Goal: Use online tool/utility: Utilize a website feature to perform a specific function

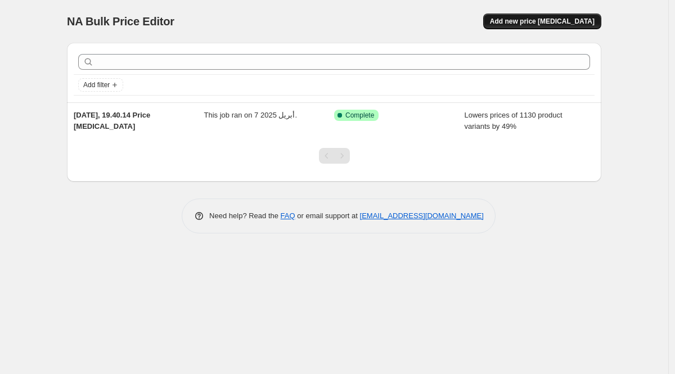
click at [523, 25] on span "Add new price [MEDICAL_DATA]" at bounding box center [542, 21] width 105 height 9
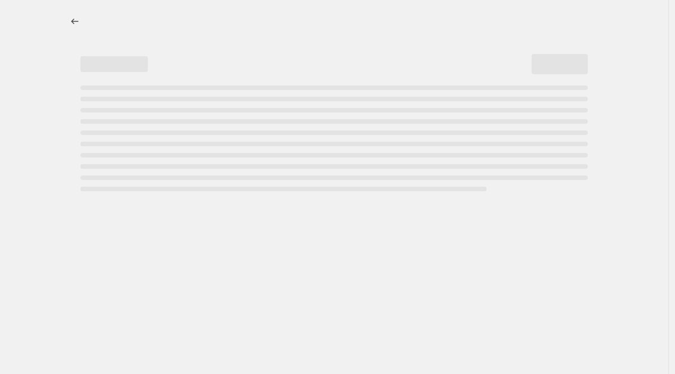
select select "percentage"
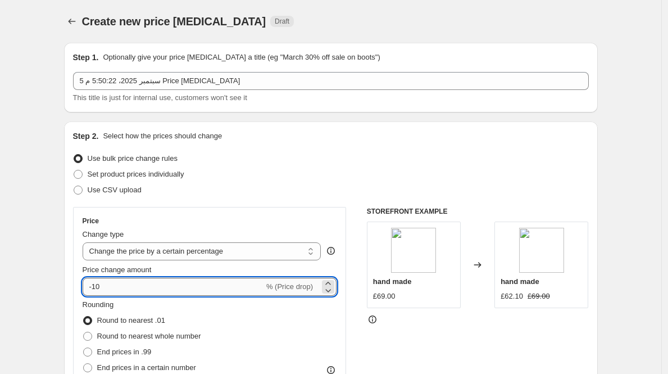
click at [196, 284] on input "-10" at bounding box center [174, 287] width 182 height 18
type input "-1"
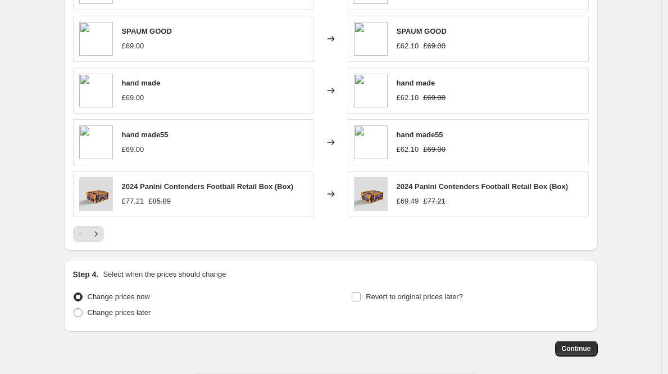
scroll to position [750, 0]
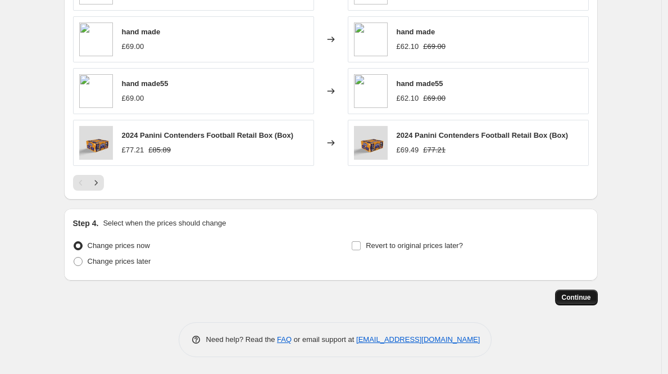
type input "-30"
click at [575, 302] on button "Continue" at bounding box center [576, 298] width 43 height 16
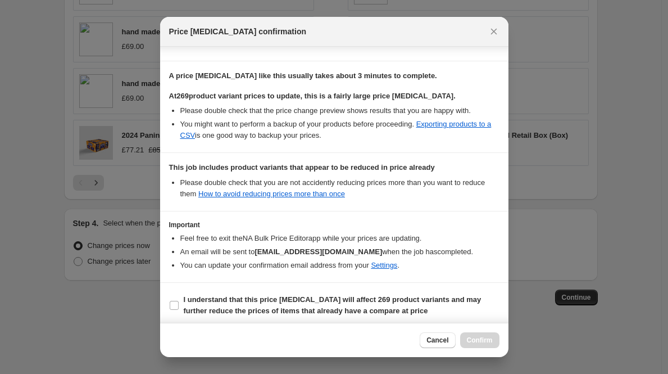
scroll to position [161, 0]
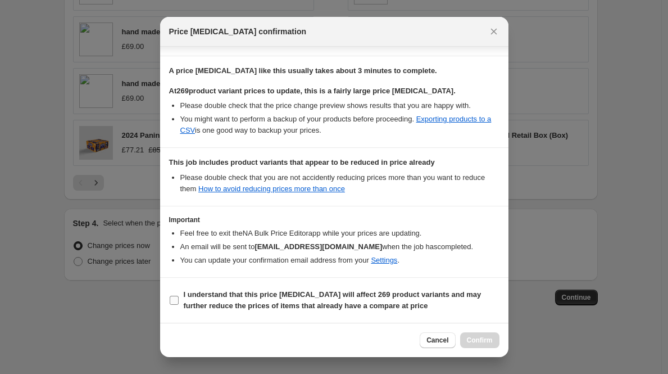
click at [426, 292] on b "I understand that this price [MEDICAL_DATA] will affect 269 product variants an…" at bounding box center [333, 300] width 298 height 20
click at [364, 305] on b "I understand that this price [MEDICAL_DATA] will affect 269 product variants an…" at bounding box center [333, 300] width 298 height 20
click at [179, 305] on input "I understand that this price [MEDICAL_DATA] will affect 269 product variants an…" at bounding box center [174, 300] width 9 height 9
checkbox input "true"
click at [481, 344] on span "Confirm" at bounding box center [480, 340] width 26 height 9
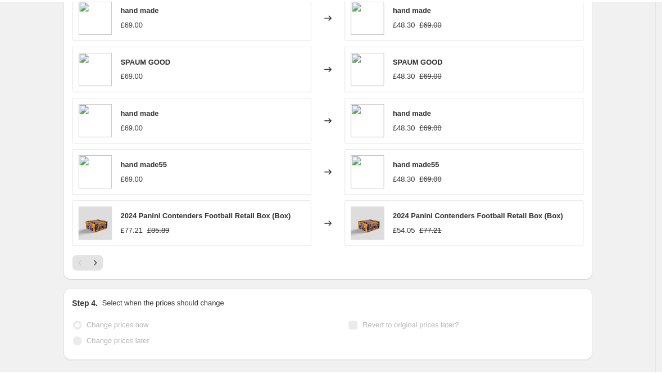
scroll to position [779, 0]
